Goal: Check status: Check status

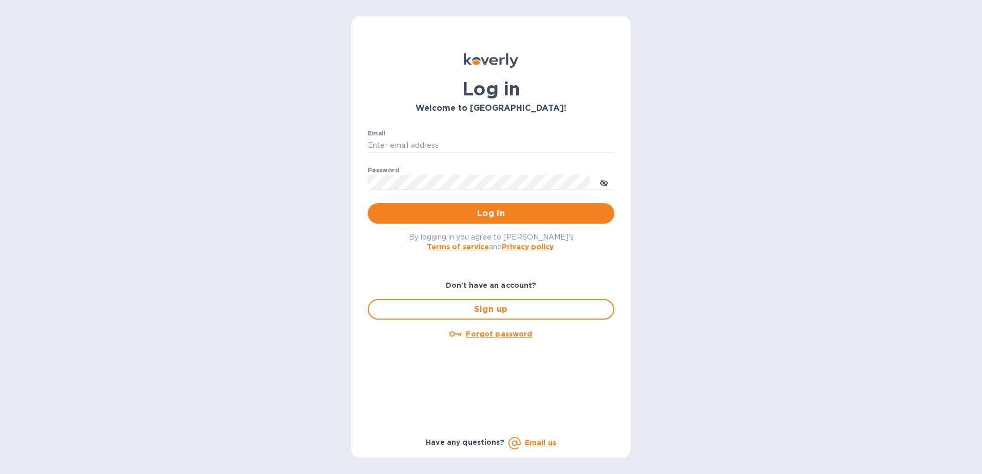
type input "ap@atronglobal.com"
click at [504, 225] on div "By logging in you agree to Koverly's Terms of service and Privacy policy ." at bounding box center [490, 242] width 263 height 36
click at [506, 218] on span "Log in" at bounding box center [491, 213] width 230 height 12
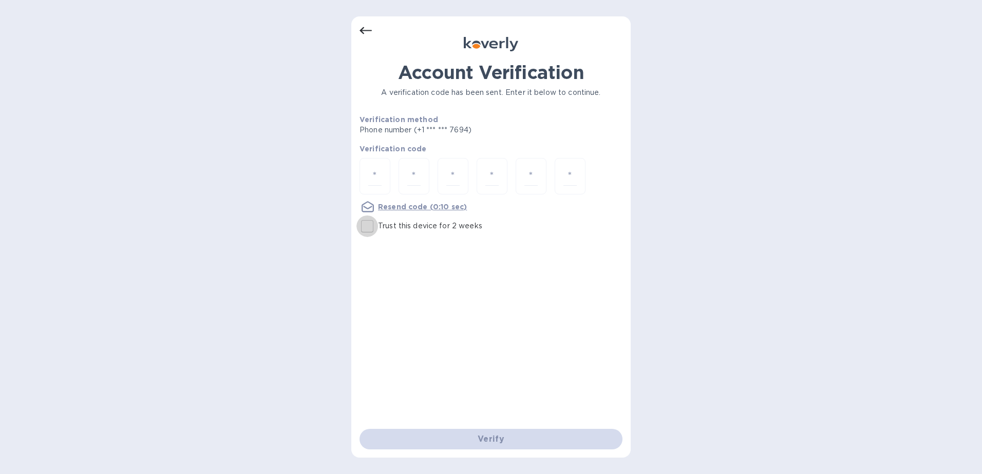
click at [365, 225] on input "Trust this device for 2 weeks" at bounding box center [367, 227] width 22 height 22
checkbox input "true"
click at [374, 175] on input "number" at bounding box center [374, 176] width 13 height 19
type input "3"
type input "4"
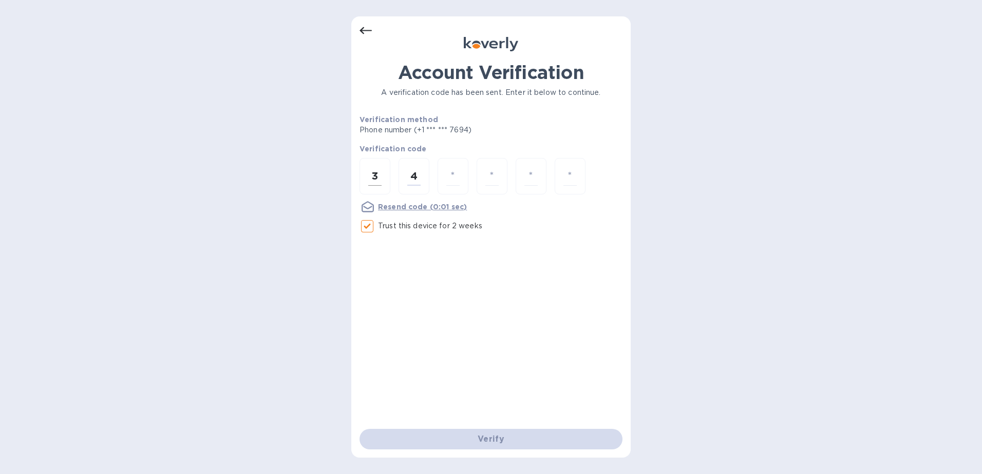
type input "7"
type input "5"
type input "2"
type input "5"
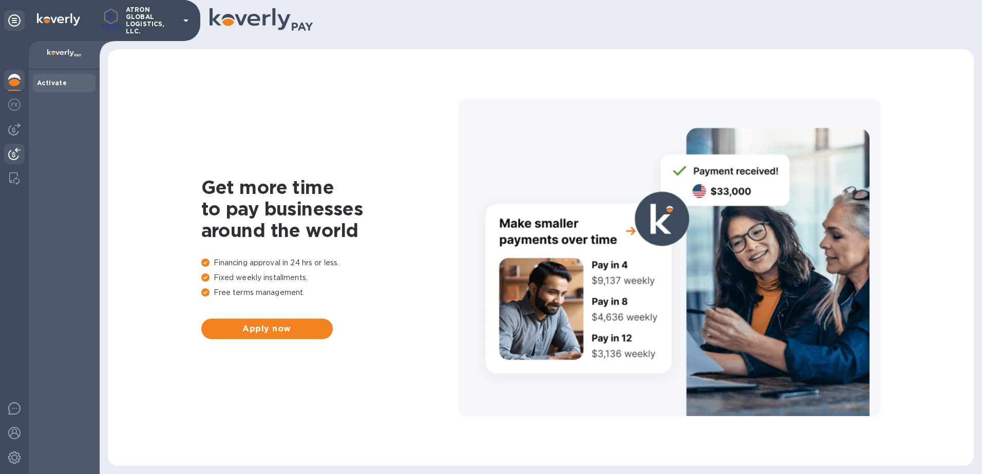
click at [17, 156] on img at bounding box center [14, 154] width 12 height 12
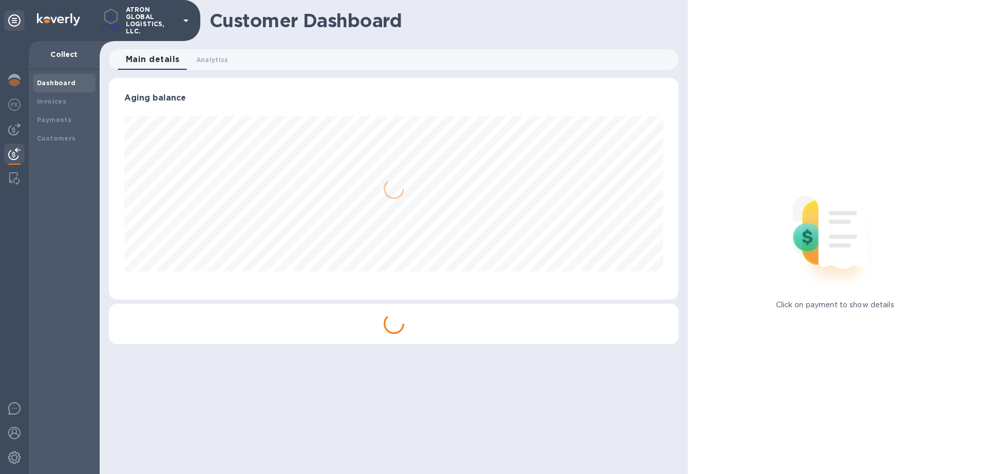
scroll to position [222, 570]
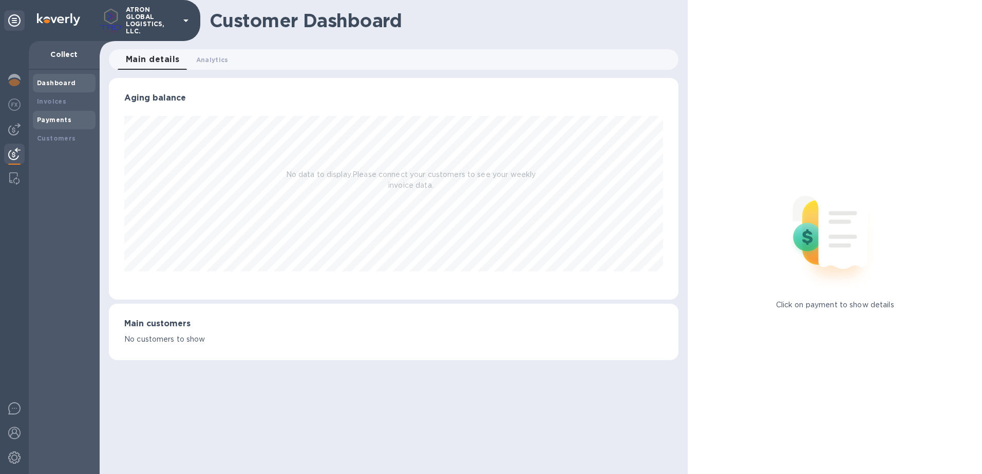
click at [49, 119] on b "Payments" at bounding box center [54, 120] width 34 height 8
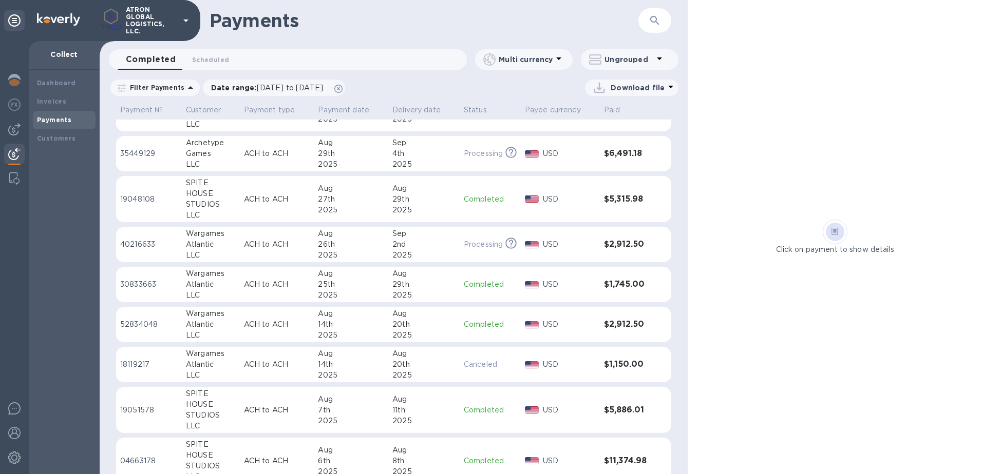
scroll to position [154, 0]
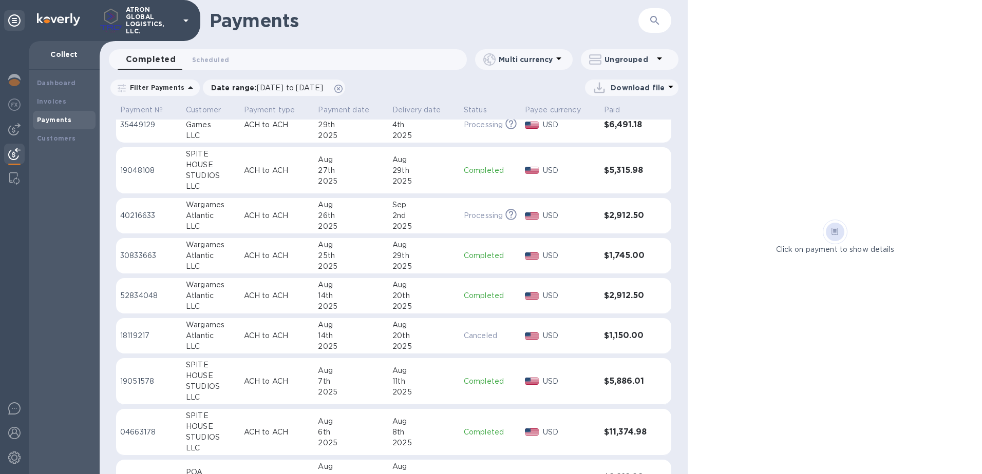
click at [647, 253] on td "$1,745.00" at bounding box center [627, 256] width 54 height 36
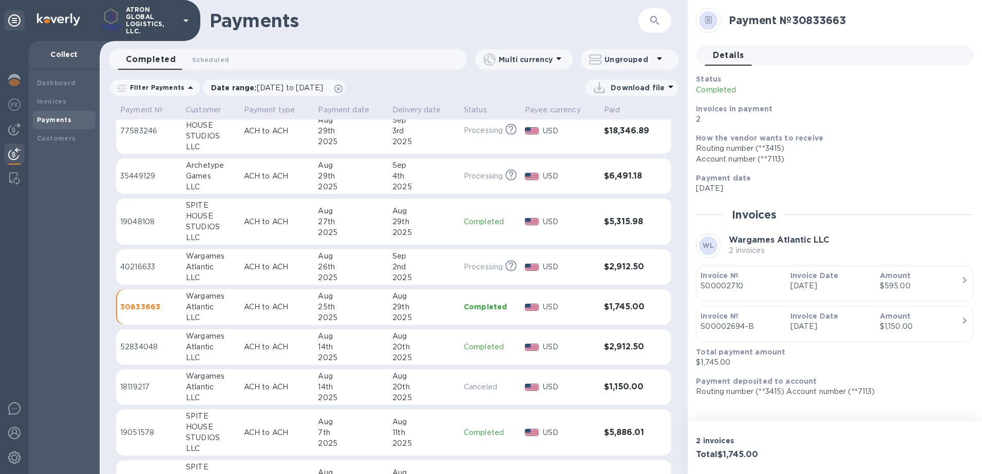
scroll to position [51, 0]
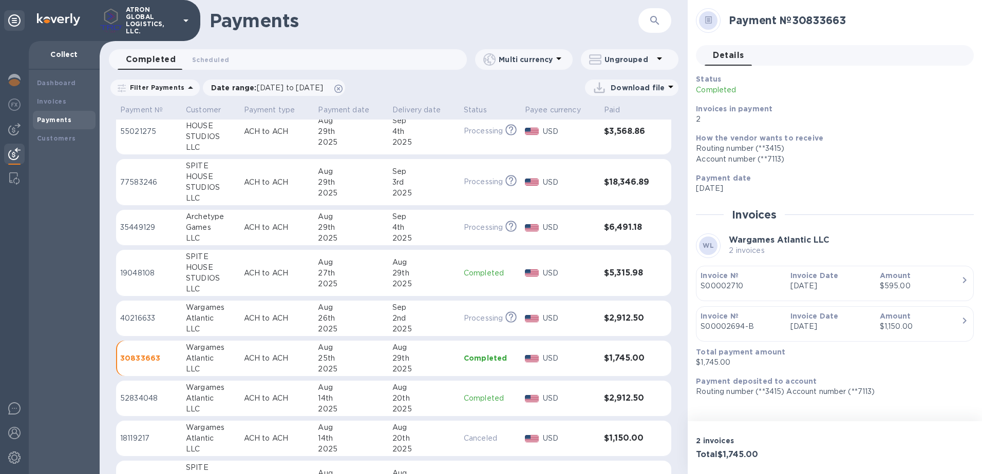
click at [622, 270] on h3 "$5,315.98" at bounding box center [627, 274] width 46 height 10
